Goal: Task Accomplishment & Management: Manage account settings

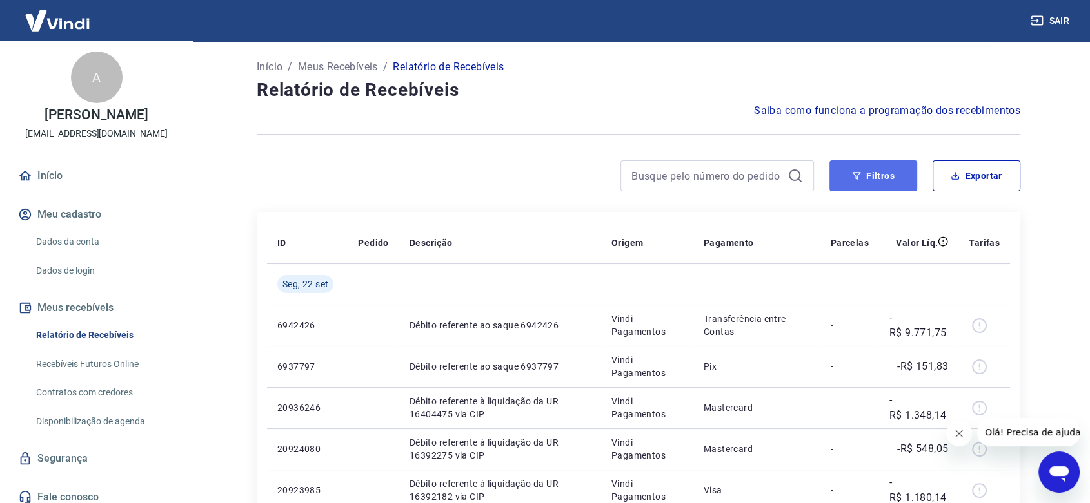
click at [841, 177] on button "Filtros" at bounding box center [873, 176] width 88 height 31
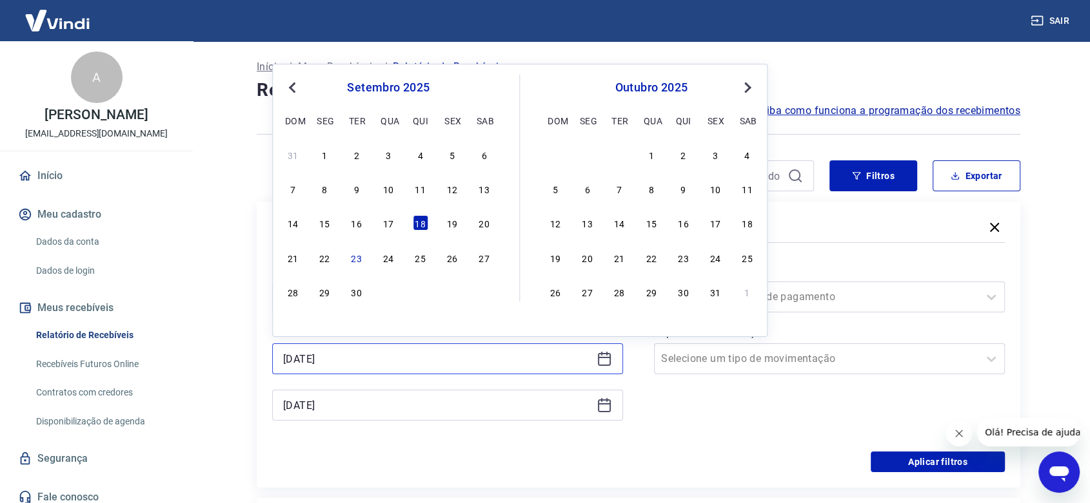
click at [306, 361] on input "[DATE]" at bounding box center [437, 358] width 308 height 19
click at [449, 224] on div "19" at bounding box center [451, 222] width 15 height 15
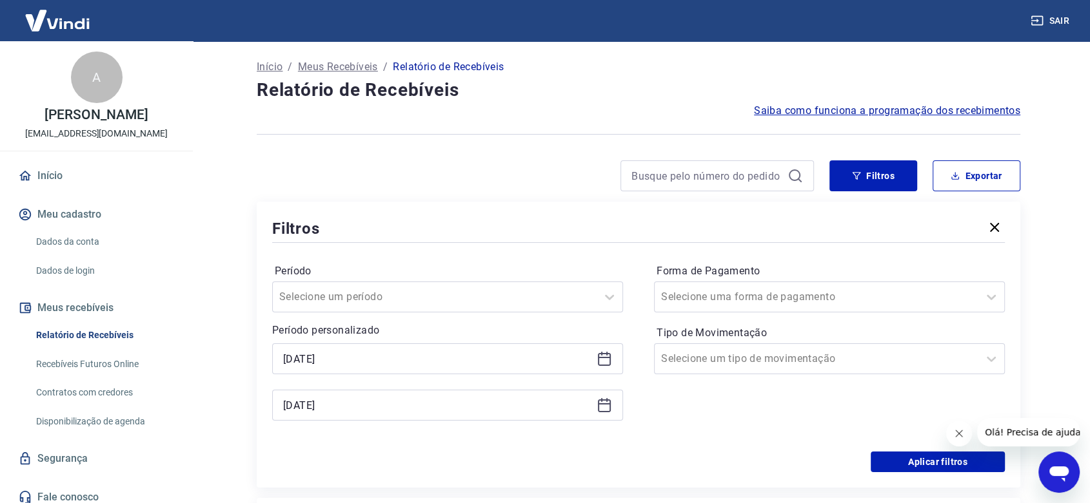
type input "[DATE]"
click at [376, 407] on input "[DATE]" at bounding box center [437, 405] width 308 height 19
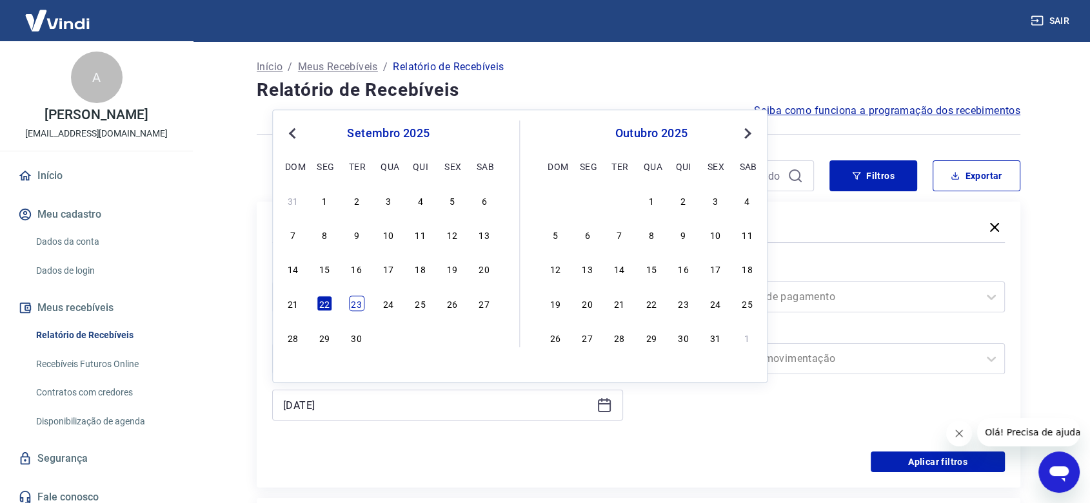
click at [360, 301] on div "23" at bounding box center [356, 303] width 15 height 15
type input "[DATE]"
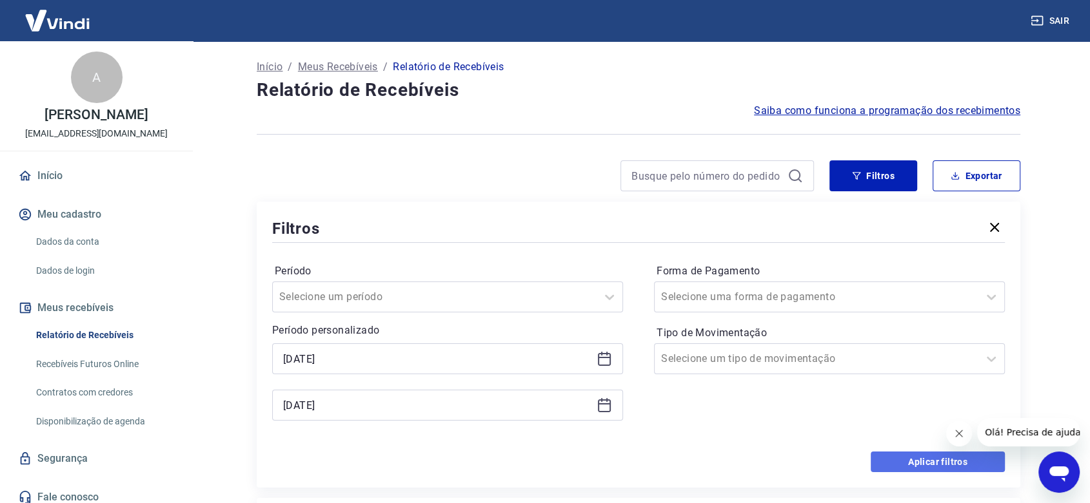
click at [927, 461] on button "Aplicar filtros" at bounding box center [937, 462] width 134 height 21
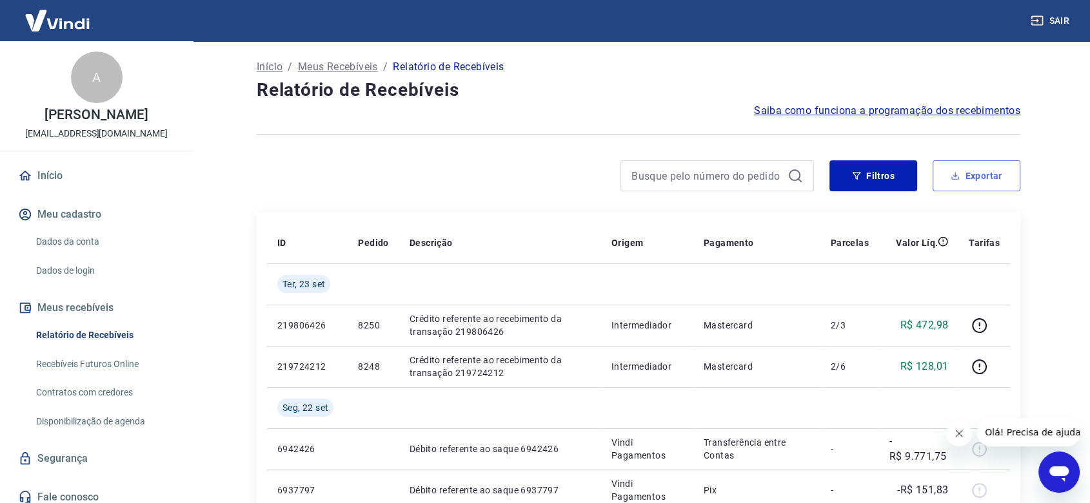
click at [977, 177] on button "Exportar" at bounding box center [976, 176] width 88 height 31
type input "[DATE]"
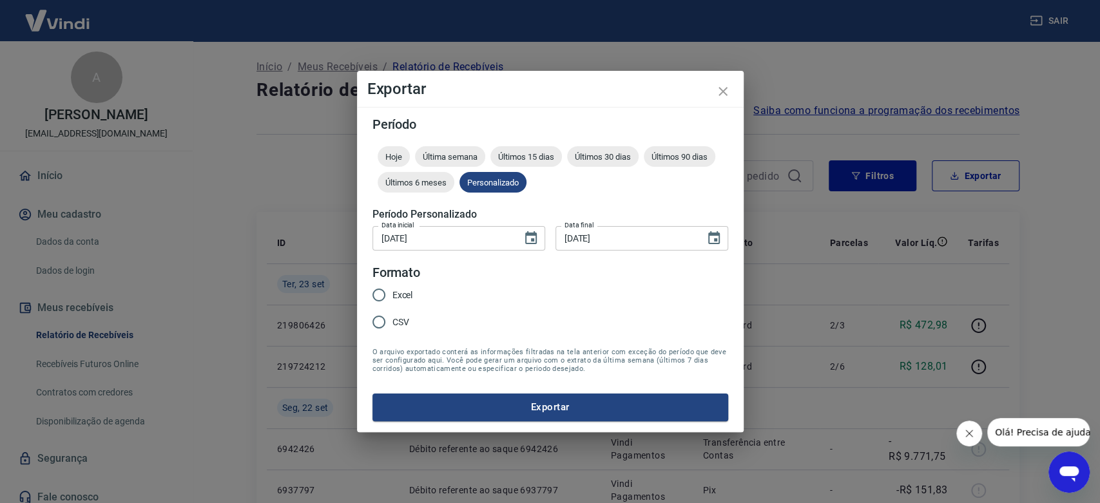
click at [381, 297] on input "Excel" at bounding box center [379, 295] width 27 height 27
radio input "true"
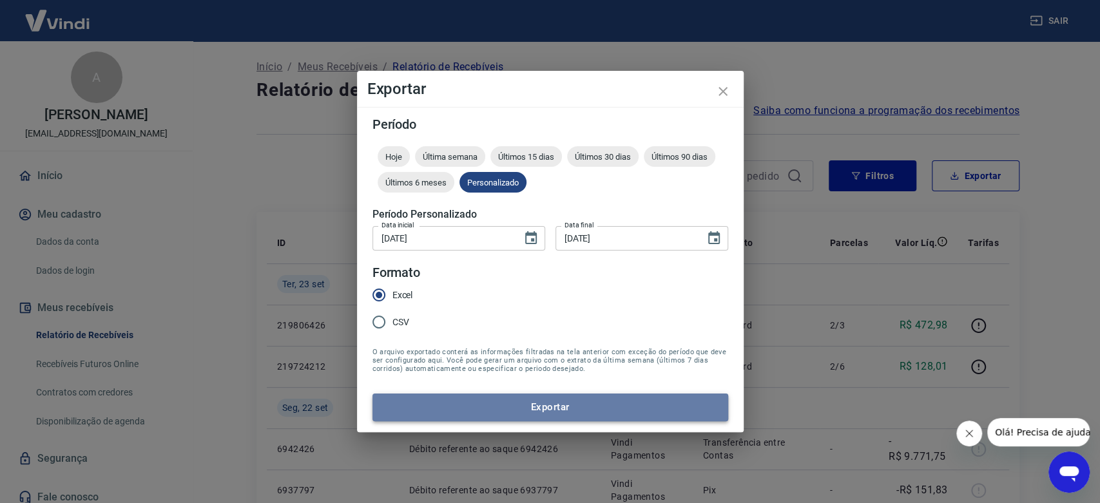
click at [487, 407] on button "Exportar" at bounding box center [551, 407] width 356 height 27
